Goal: Information Seeking & Learning: Compare options

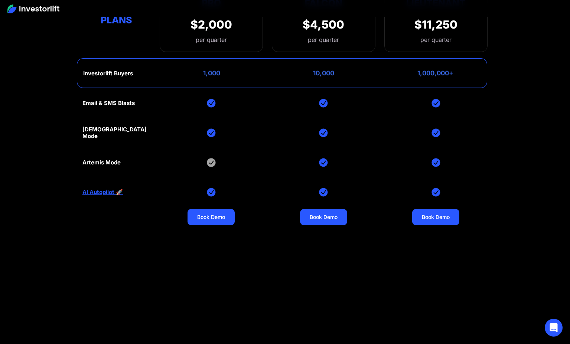
scroll to position [3054, 0]
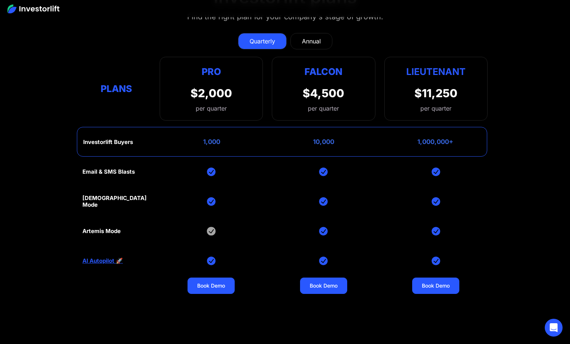
click at [313, 41] on div "Annual" at bounding box center [311, 41] width 19 height 9
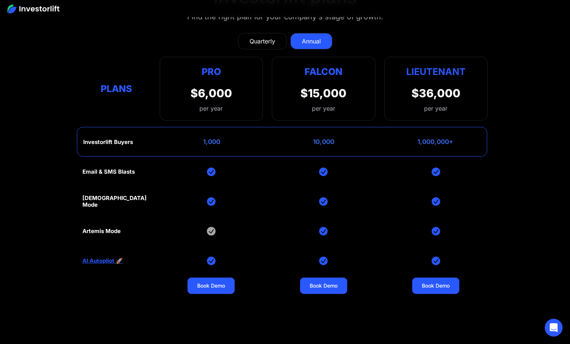
click at [260, 37] on div "Quarterly" at bounding box center [262, 41] width 26 height 9
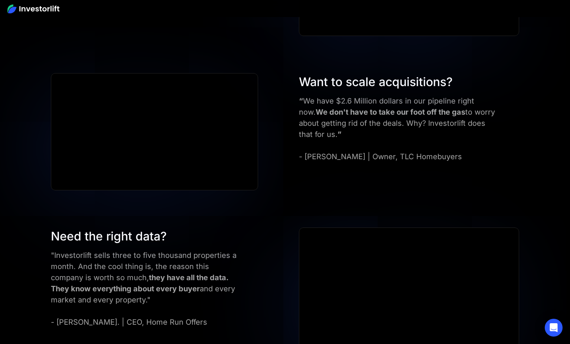
scroll to position [2329, 0]
